Goal: Navigation & Orientation: Find specific page/section

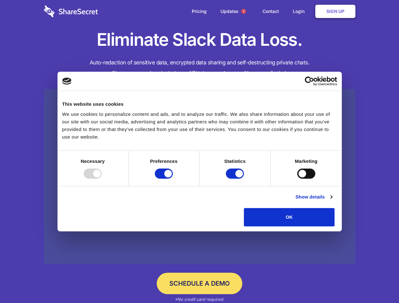
click at [102, 179] on div at bounding box center [93, 174] width 18 height 10
click at [173, 179] on input "Preferences" at bounding box center [164, 174] width 18 height 10
checkbox input "false"
click at [236, 179] on input "Statistics" at bounding box center [235, 174] width 18 height 10
checkbox input "false"
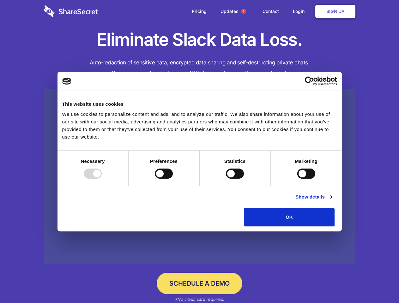
click at [297, 179] on input "Marketing" at bounding box center [306, 174] width 18 height 10
checkbox input "true"
click at [332, 201] on link "Show details" at bounding box center [313, 197] width 37 height 8
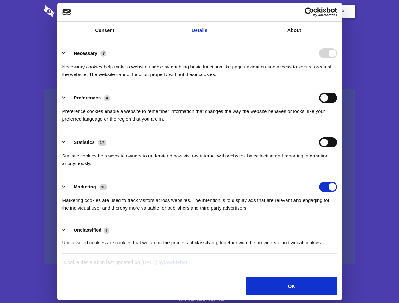
click at [337, 86] on li "Necessary 7 Necessary cookies help make a website usable by enabling basic func…" at bounding box center [199, 63] width 275 height 45
click at [243, 11] on span "1" at bounding box center [243, 11] width 5 height 5
